Goal: Navigation & Orientation: Find specific page/section

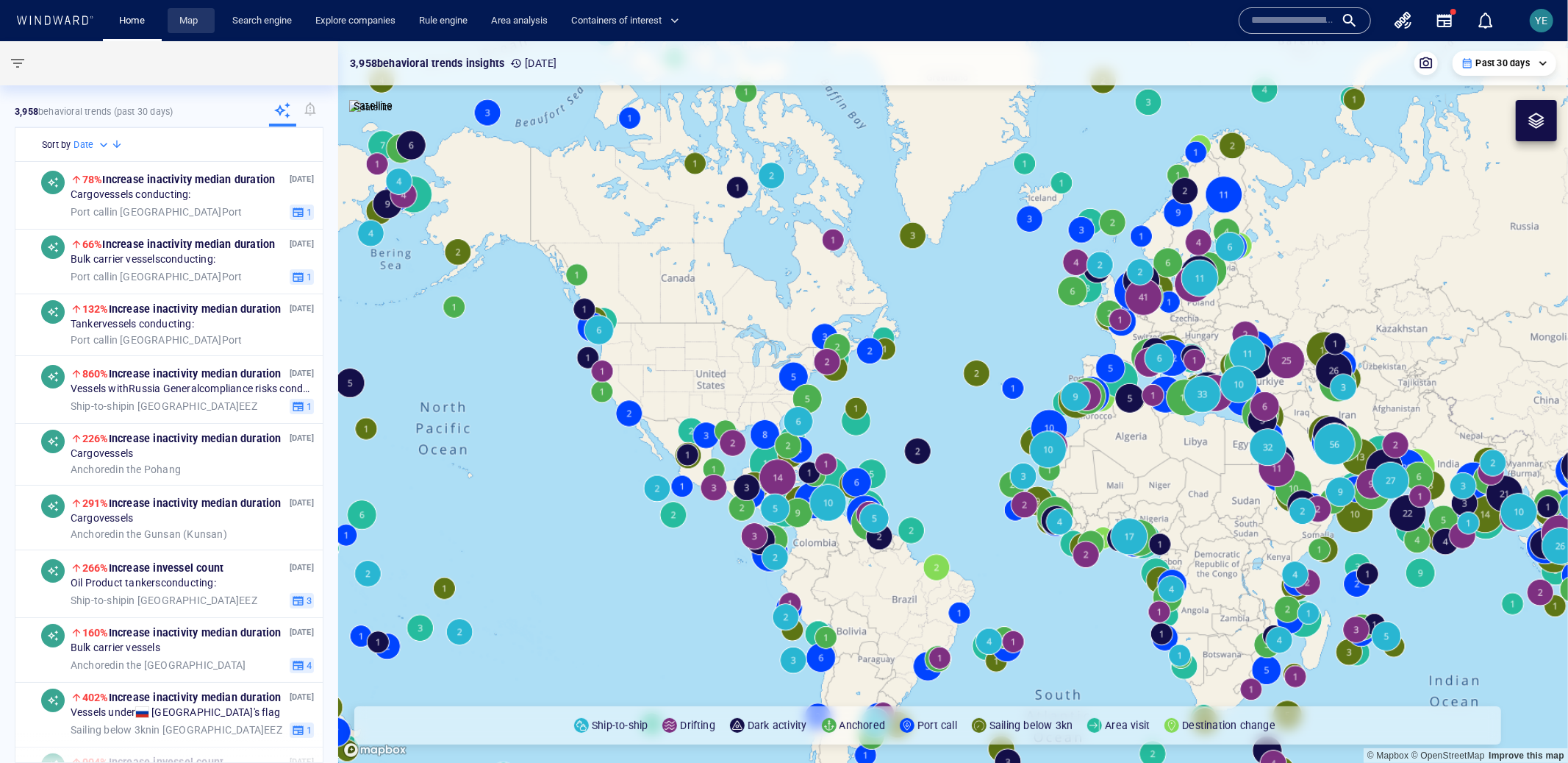
click at [192, 25] on link "Map" at bounding box center [190, 21] width 35 height 26
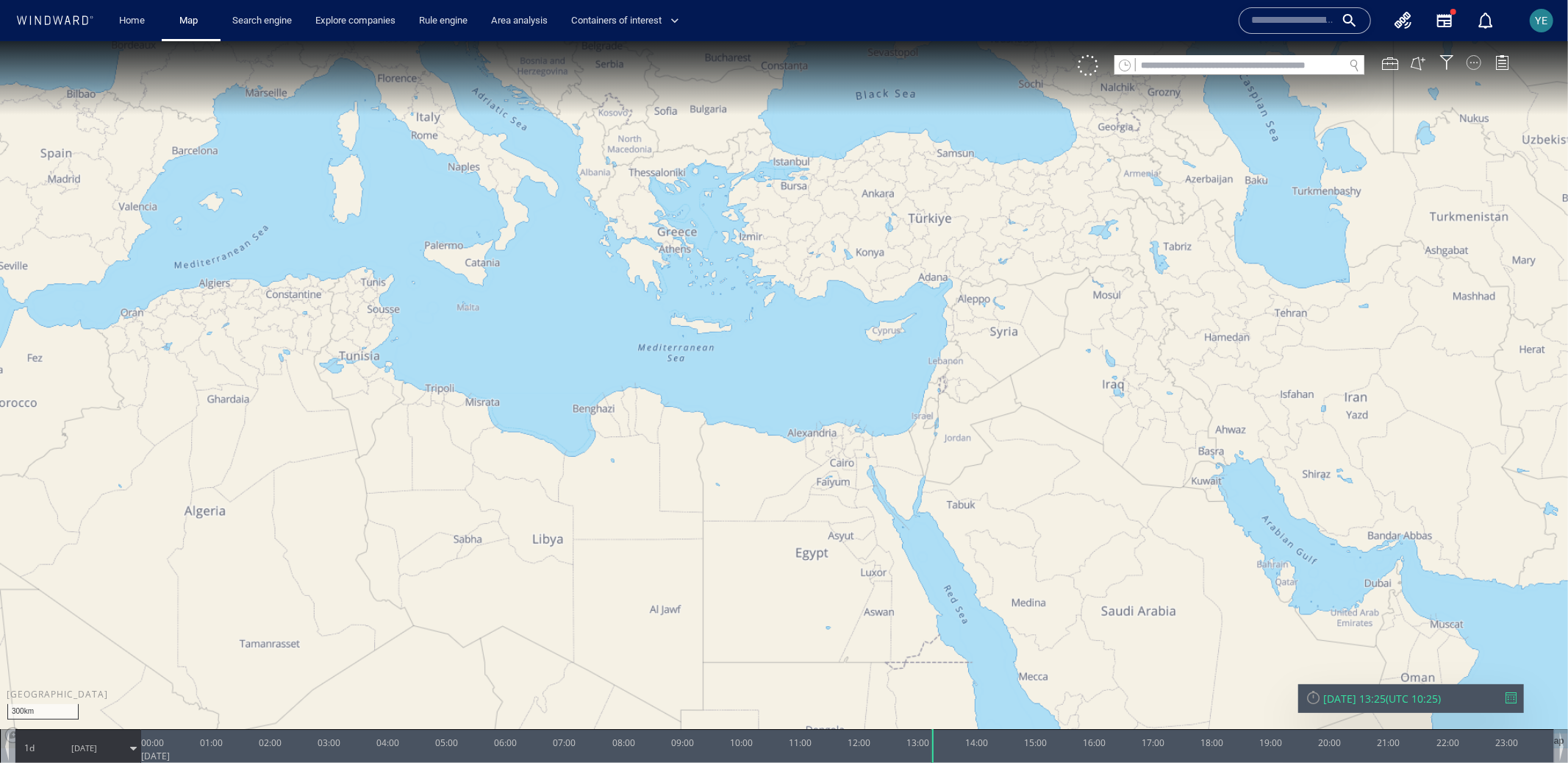
click at [1476, 60] on div at bounding box center [1473, 61] width 14 height 14
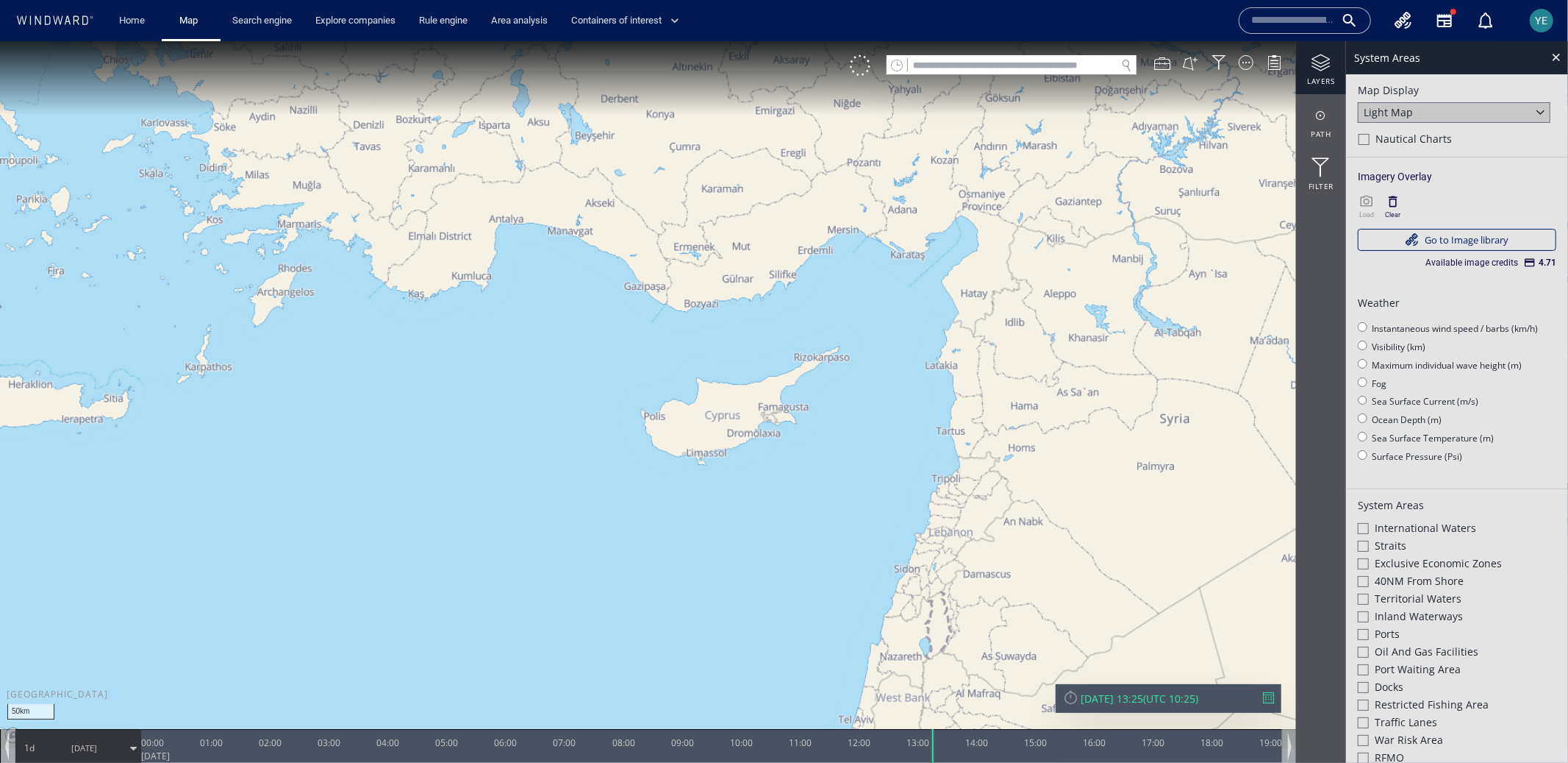
drag, startPoint x: 713, startPoint y: 365, endPoint x: 507, endPoint y: 239, distance: 241.5
click at [507, 239] on canvas "Map" at bounding box center [784, 395] width 1568 height 708
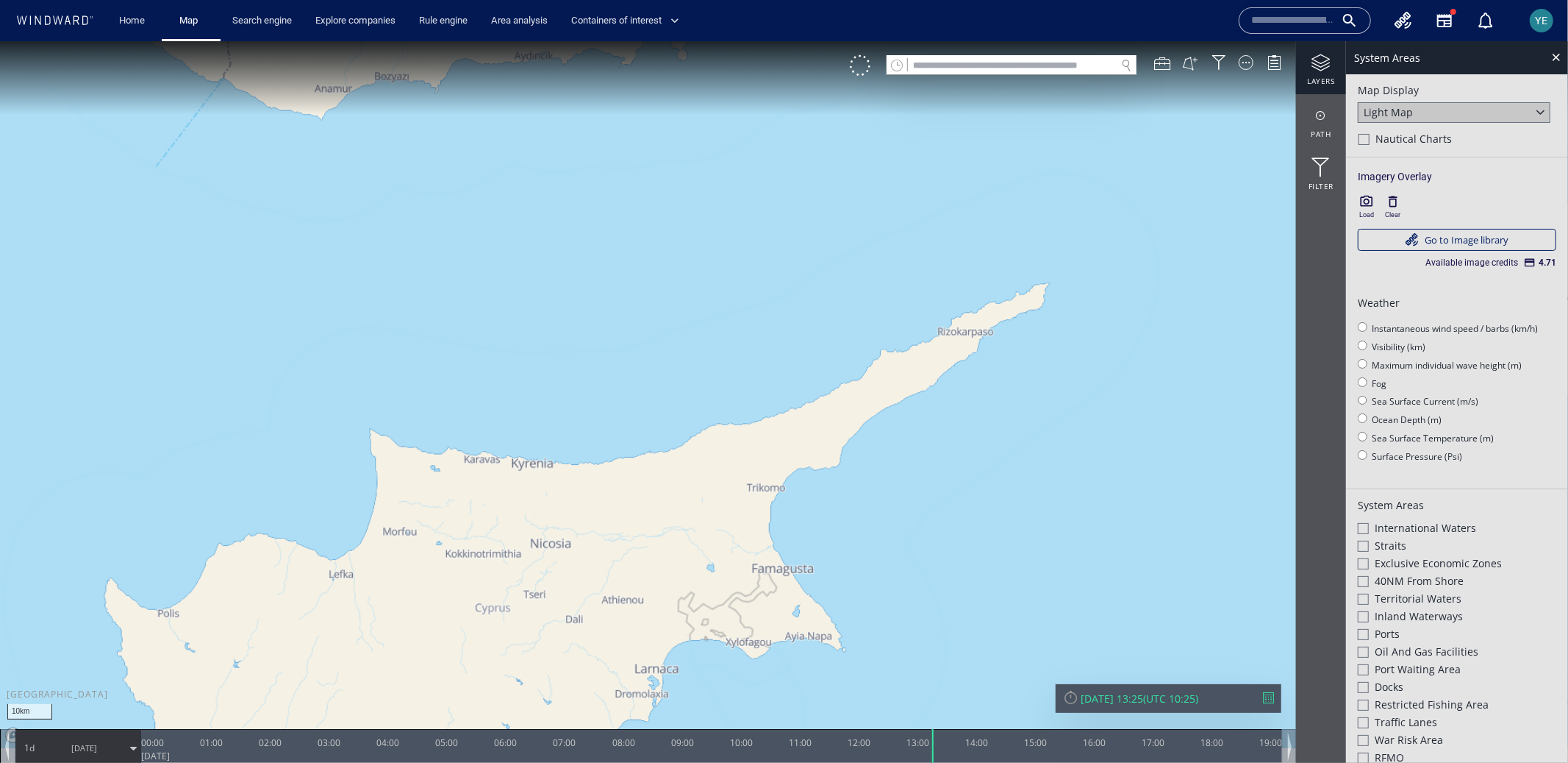
click at [1365, 206] on icon "button" at bounding box center [1366, 200] width 14 height 14
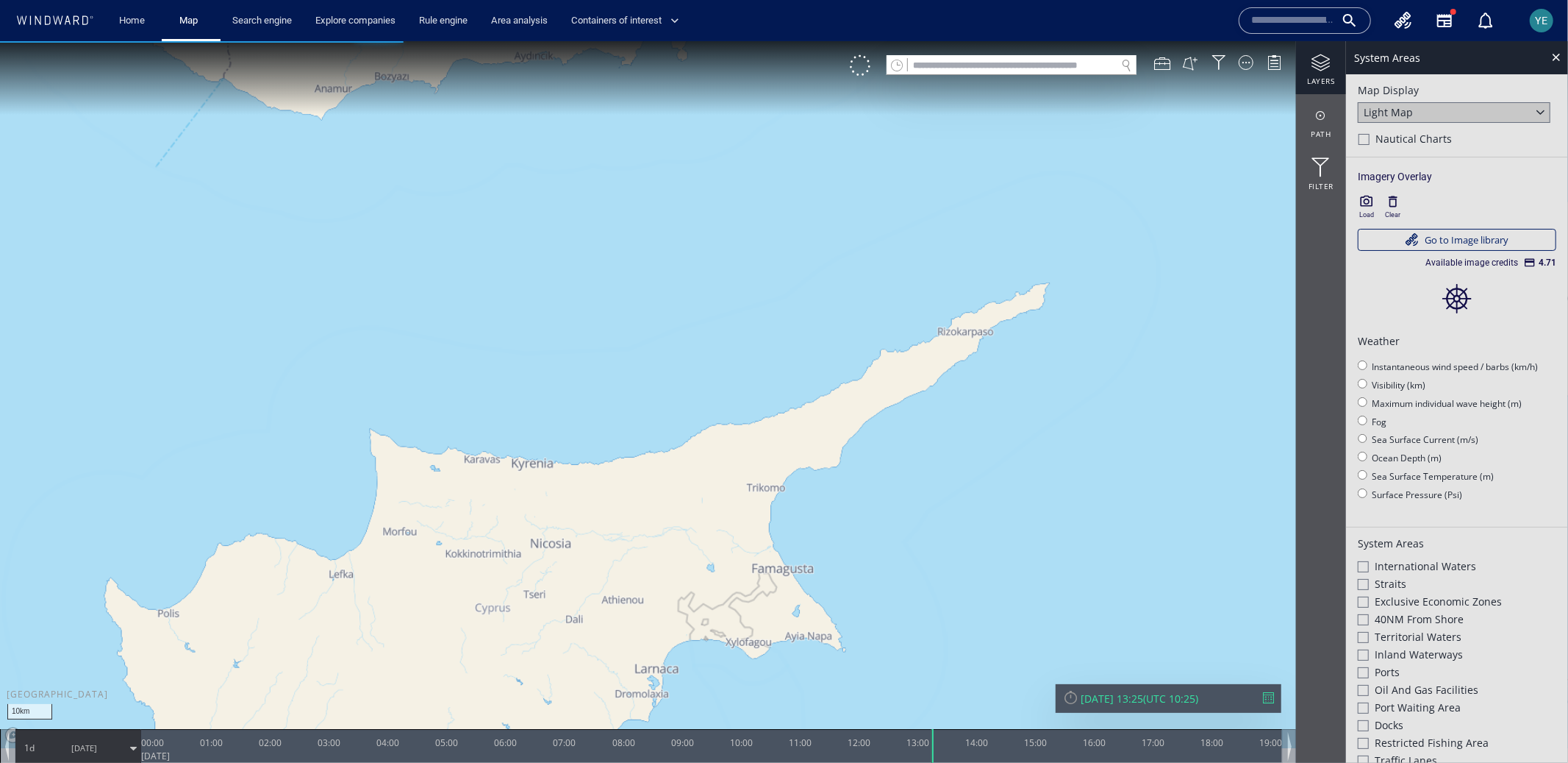
click at [1267, 699] on div at bounding box center [1268, 697] width 11 height 11
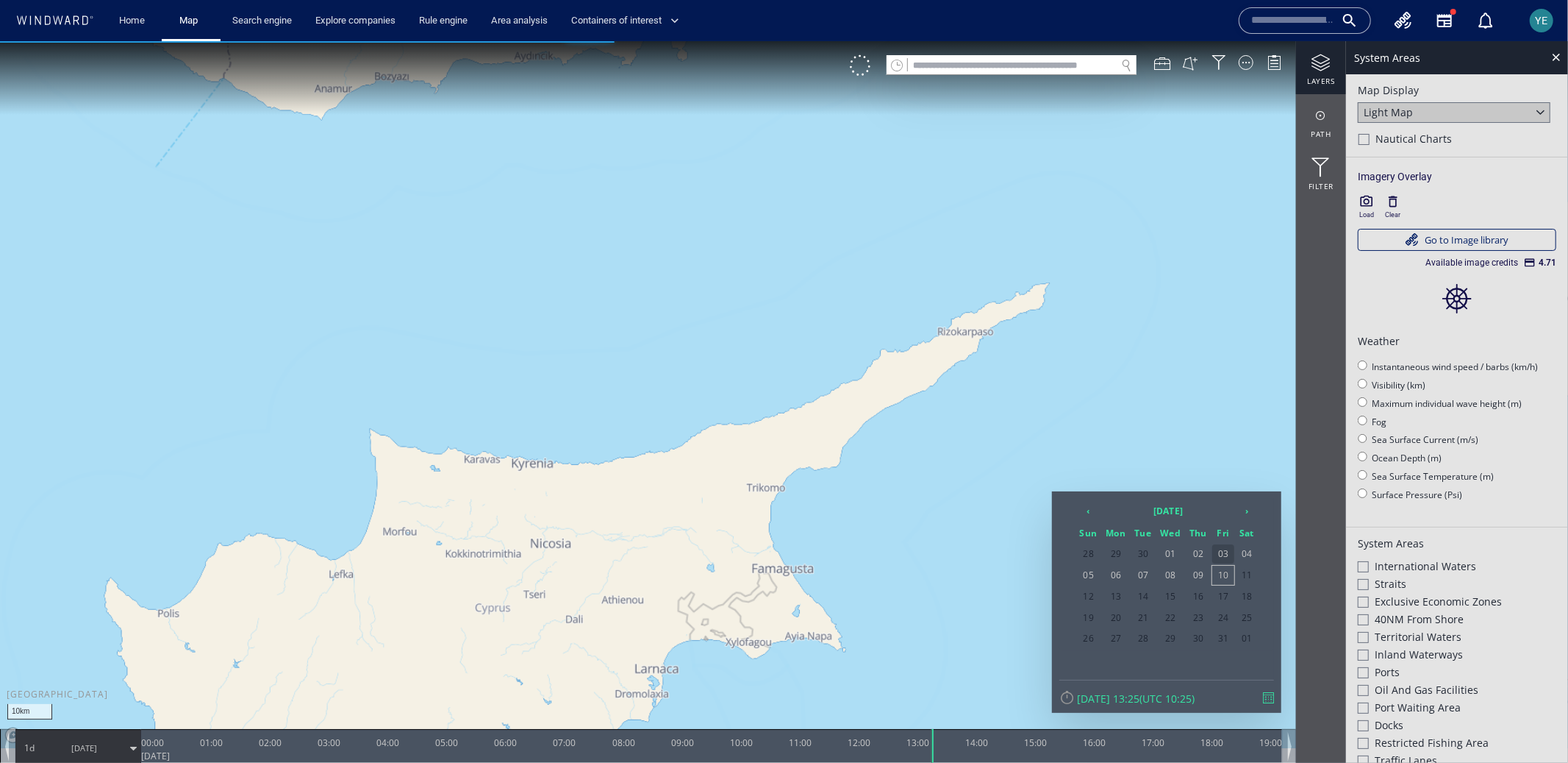
click at [1213, 556] on span "03" at bounding box center [1223, 553] width 22 height 19
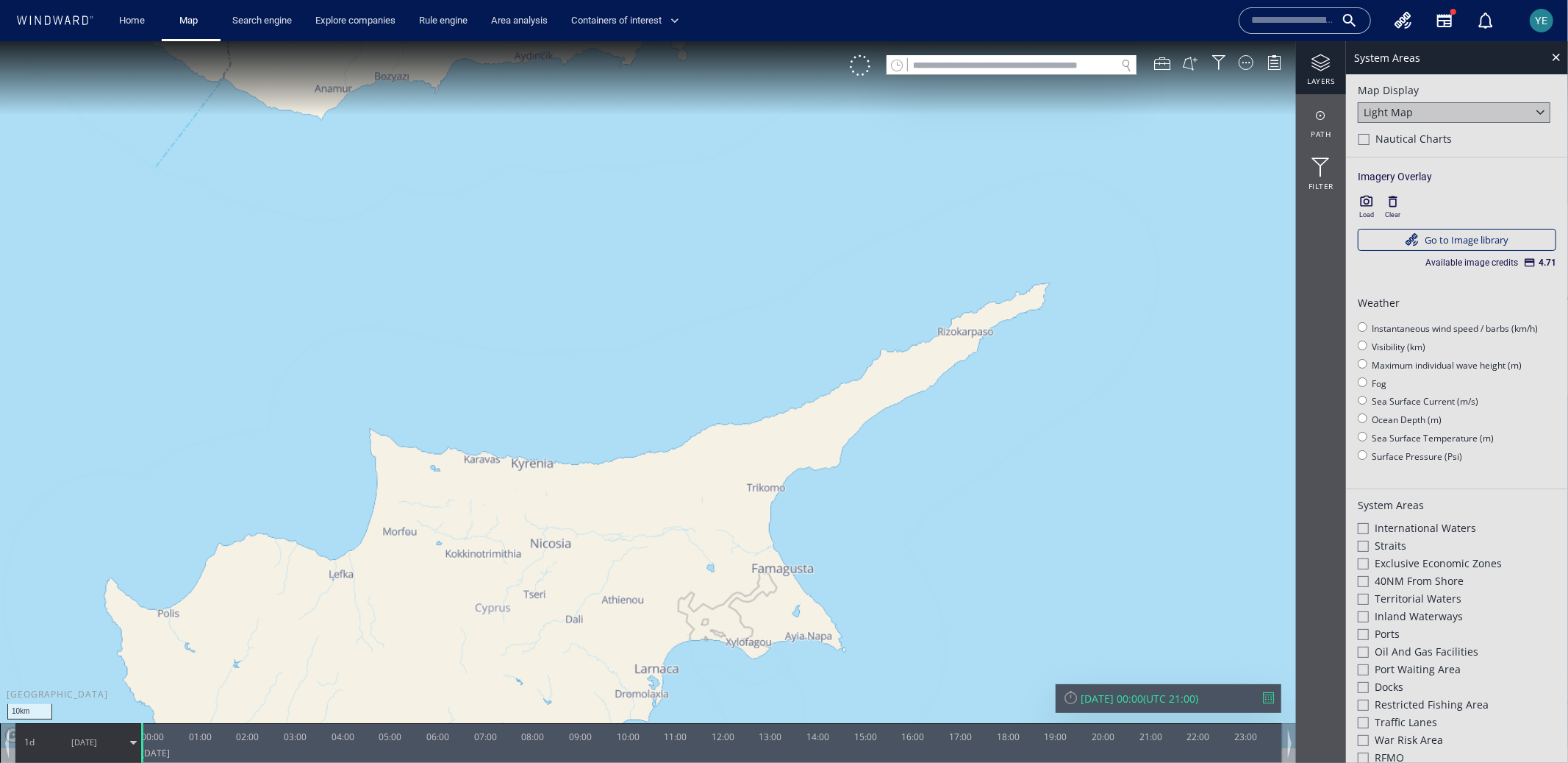
click at [1369, 201] on icon "button" at bounding box center [1366, 200] width 14 height 14
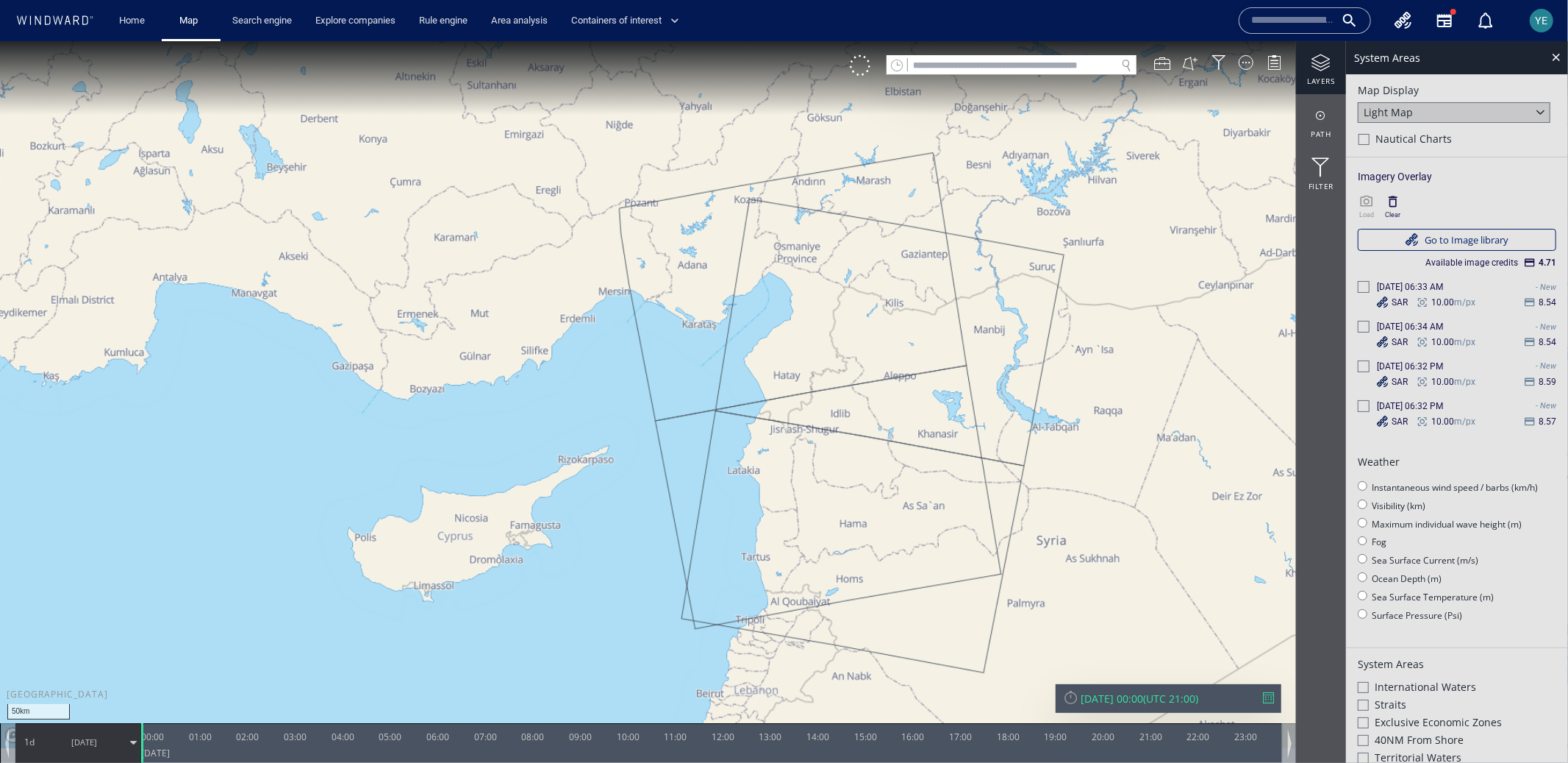
drag, startPoint x: 942, startPoint y: 461, endPoint x: 585, endPoint y: 494, distance: 358.5
click at [585, 494] on canvas "Map" at bounding box center [784, 395] width 1568 height 708
